Goal: Answer question/provide support

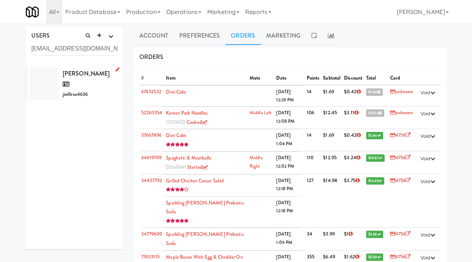
click at [89, 81] on div "Joelle Samaha joellesa4636" at bounding box center [90, 83] width 55 height 31
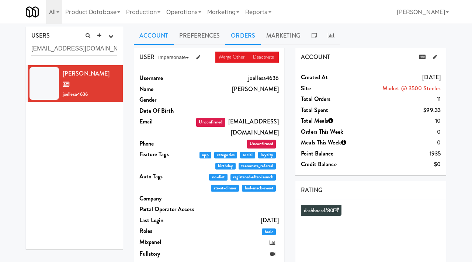
click at [240, 37] on link "Orders" at bounding box center [242, 36] width 35 height 18
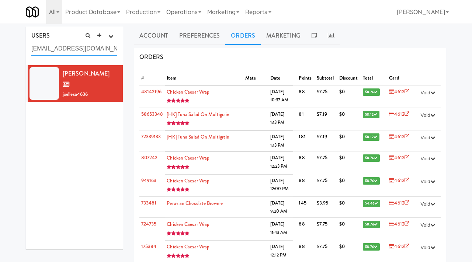
click at [102, 49] on input "joellejsamaha@gmail.com" at bounding box center [74, 49] width 86 height 14
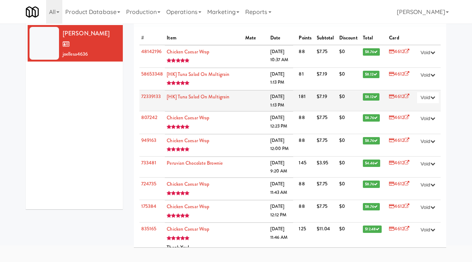
scroll to position [39, 0]
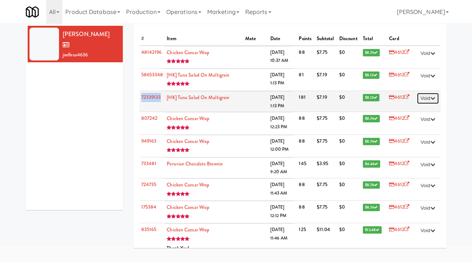
click at [430, 98] on button "Void" at bounding box center [428, 98] width 22 height 11
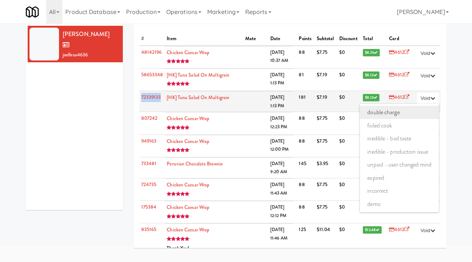
click at [400, 108] on link "double charge" at bounding box center [399, 112] width 79 height 13
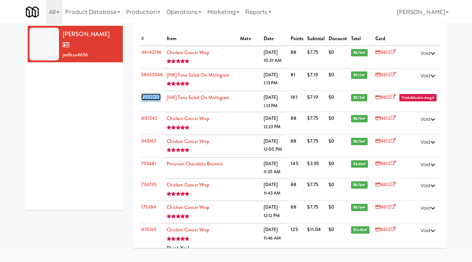
scroll to position [0, 0]
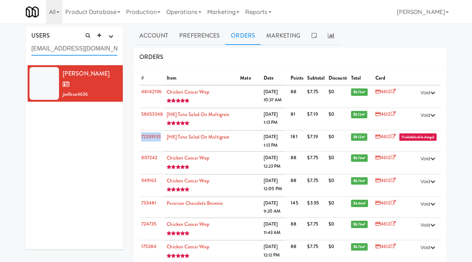
click at [101, 50] on input "joellejsamaha@gmail.com" at bounding box center [74, 49] width 86 height 14
paste input "boella1994"
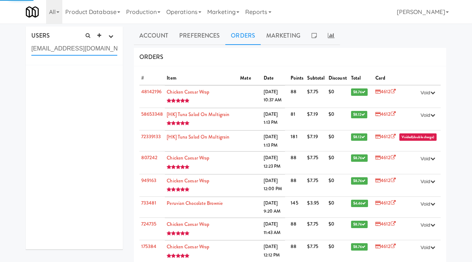
type input "boella1994@gmail.com"
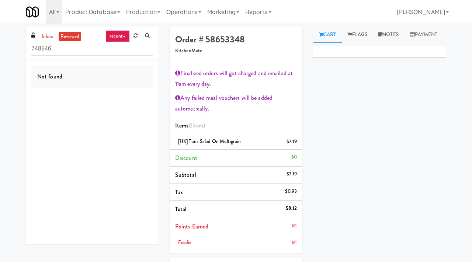
click at [117, 39] on link "recent" at bounding box center [118, 36] width 24 height 12
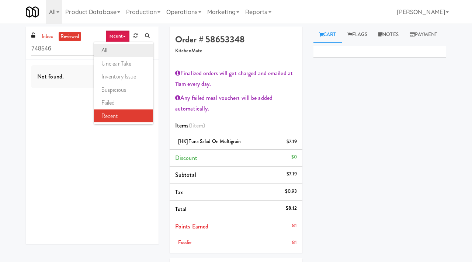
click at [117, 51] on link "all" at bounding box center [123, 50] width 59 height 13
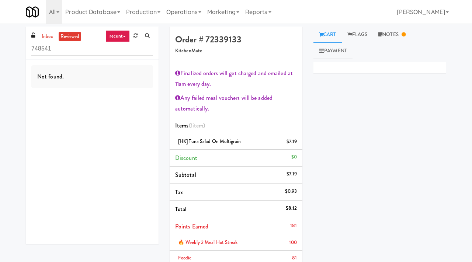
click at [59, 39] on link "reviewed" at bounding box center [70, 36] width 23 height 9
click at [41, 36] on link "inbox" at bounding box center [47, 36] width 15 height 9
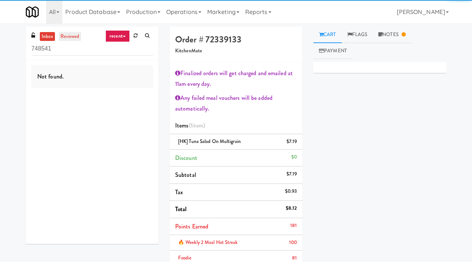
click at [71, 37] on link "reviewed" at bounding box center [70, 36] width 23 height 9
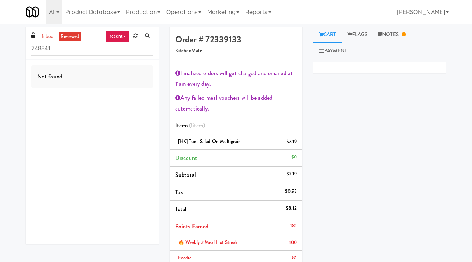
click at [123, 32] on link "recent" at bounding box center [118, 36] width 24 height 12
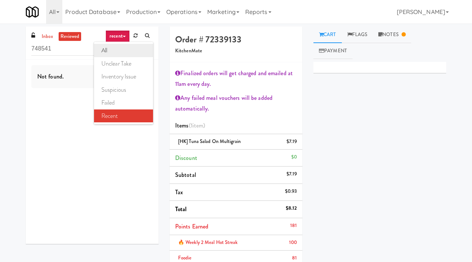
click at [116, 51] on link "all" at bounding box center [123, 50] width 59 height 13
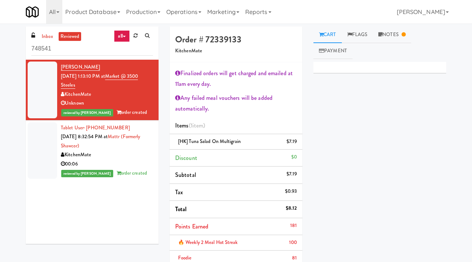
drag, startPoint x: 241, startPoint y: 141, endPoint x: 178, endPoint y: 141, distance: 63.1
click at [178, 141] on div "[HK] Tuna Salad on Multigrain $7.19" at bounding box center [236, 141] width 122 height 9
copy span "[HK] Tuna Salad on Multigrain"
